Goal: Task Accomplishment & Management: Manage account settings

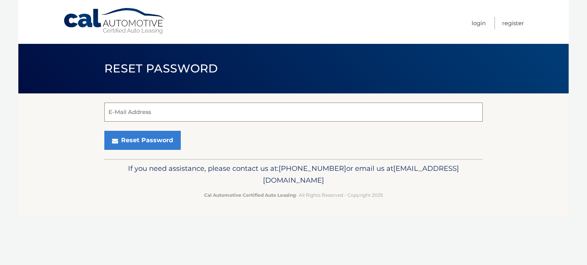
click at [210, 116] on input "E-Mail Address" at bounding box center [293, 112] width 378 height 19
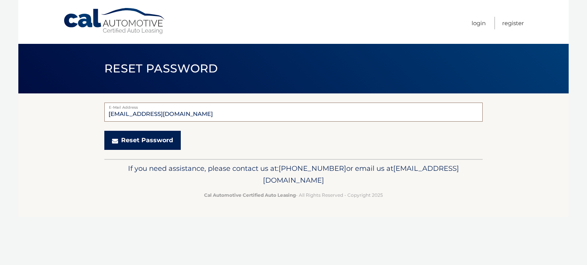
type input "eehrling@gmail.com"
click at [127, 136] on button "Reset Password" at bounding box center [142, 140] width 76 height 19
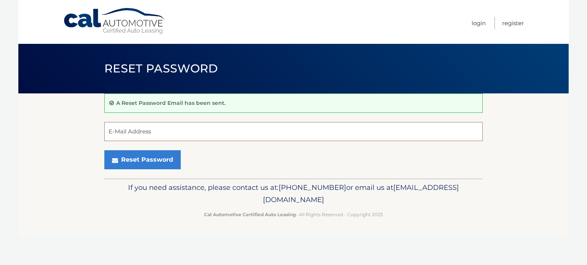
click at [136, 130] on input "E-Mail Address" at bounding box center [293, 131] width 378 height 19
click at [479, 22] on link "Login" at bounding box center [478, 23] width 14 height 13
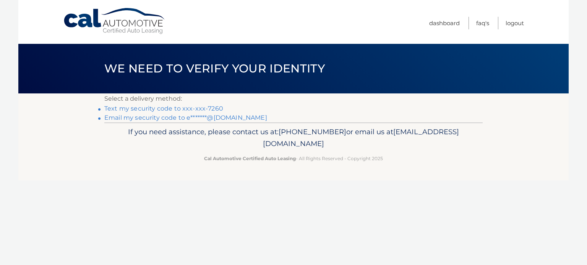
click at [191, 108] on link "Text my security code to xxx-xxx-7260" at bounding box center [163, 108] width 119 height 7
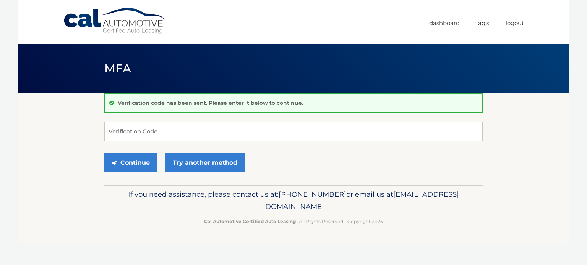
drag, startPoint x: 172, startPoint y: 118, endPoint x: 174, endPoint y: 126, distance: 8.6
click at [172, 118] on div "Verification code has been sent. Please enter it below to continue. Verificatio…" at bounding box center [293, 140] width 378 height 92
click at [175, 129] on input "Verification Code" at bounding box center [293, 131] width 378 height 19
click at [173, 137] on input "Verification Code" at bounding box center [293, 131] width 378 height 19
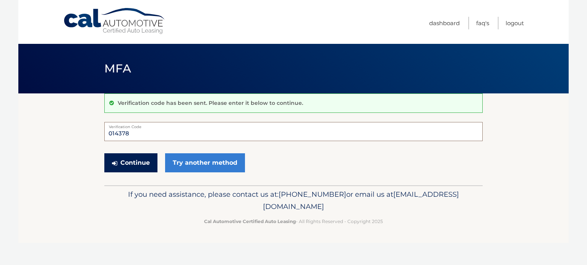
type input "014378"
click at [133, 157] on button "Continue" at bounding box center [130, 163] width 53 height 19
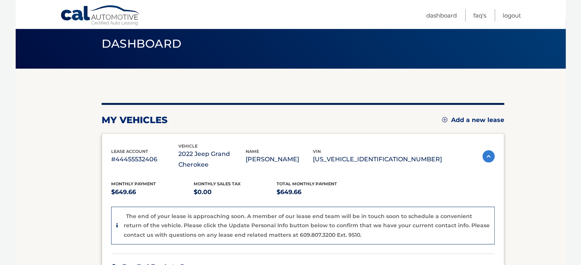
scroll to position [38, 0]
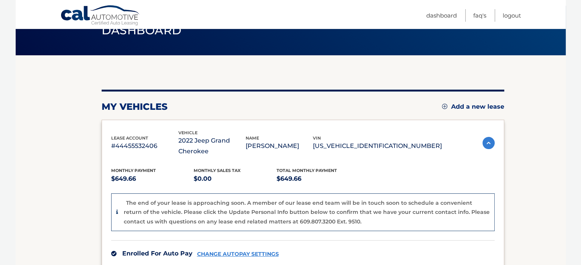
click at [345, 223] on div "The end of your lease is approaching soon. A member of our lease end team will …" at bounding box center [307, 213] width 366 height 28
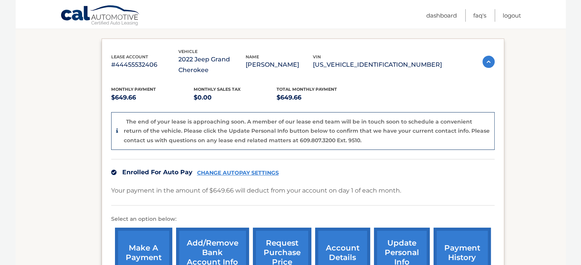
scroll to position [110, 0]
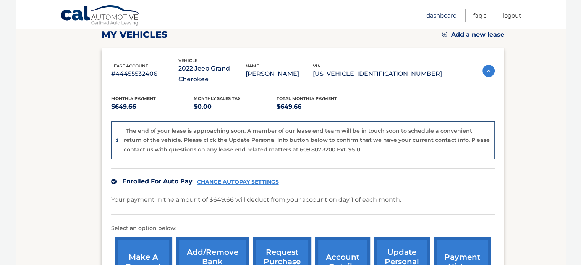
click at [437, 15] on link "Dashboard" at bounding box center [441, 15] width 31 height 13
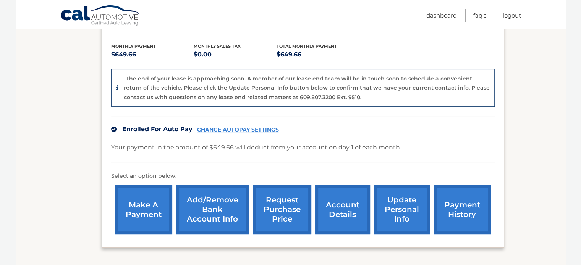
scroll to position [225, 0]
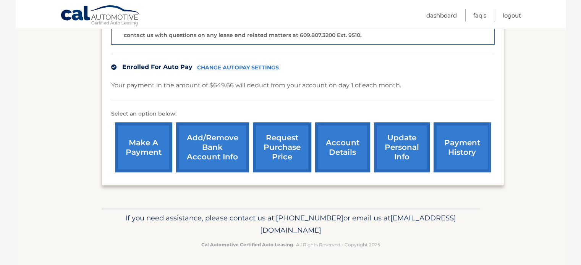
click at [451, 149] on link "payment history" at bounding box center [461, 148] width 57 height 50
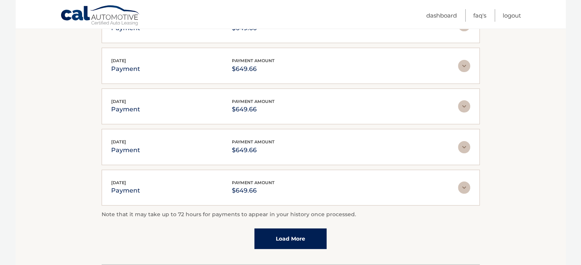
scroll to position [234, 0]
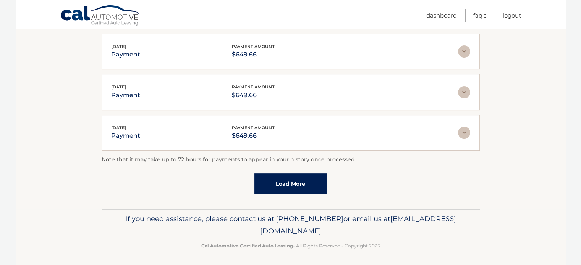
click at [286, 186] on link "Load More" at bounding box center [290, 184] width 72 height 21
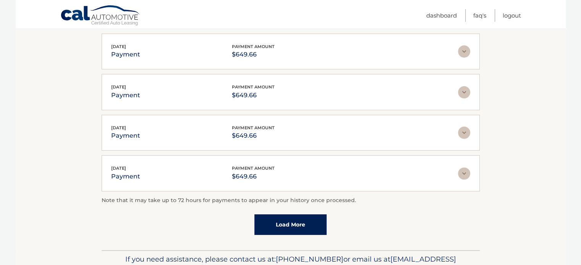
scroll to position [0, 0]
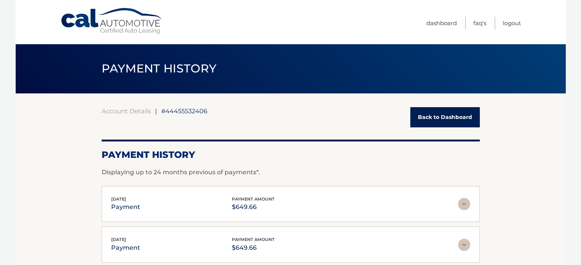
click at [431, 117] on link "Back to Dashboard" at bounding box center [445, 117] width 70 height 20
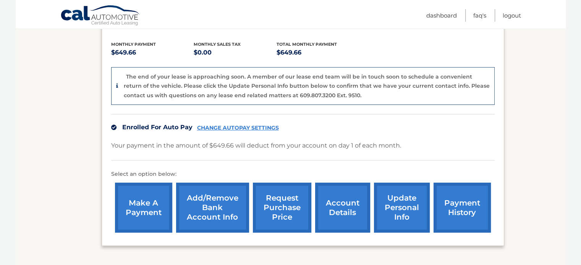
scroll to position [225, 0]
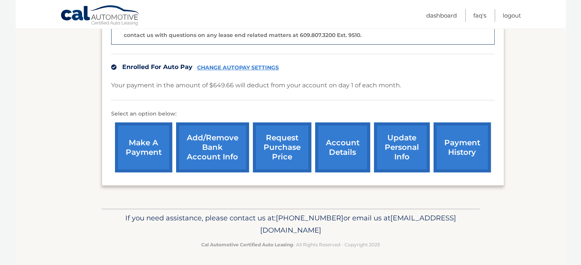
click at [347, 150] on link "account details" at bounding box center [342, 148] width 55 height 50
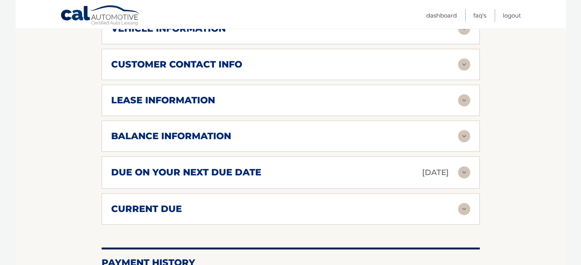
scroll to position [382, 0]
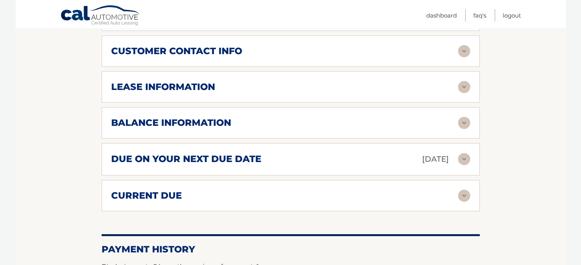
click at [451, 157] on div "due on your next due date Oct 01, 2025" at bounding box center [284, 159] width 347 height 13
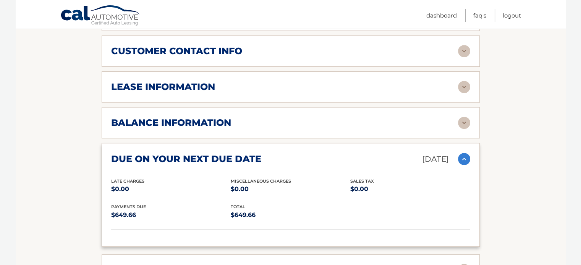
click at [317, 117] on div "balance information" at bounding box center [284, 122] width 347 height 11
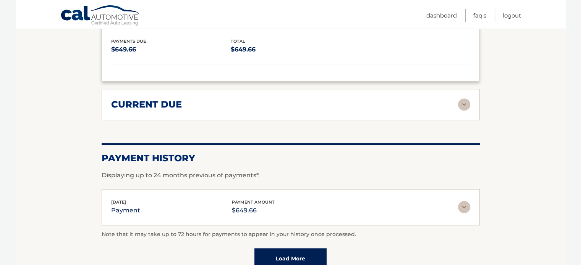
scroll to position [535, 0]
